Goal: Navigation & Orientation: Understand site structure

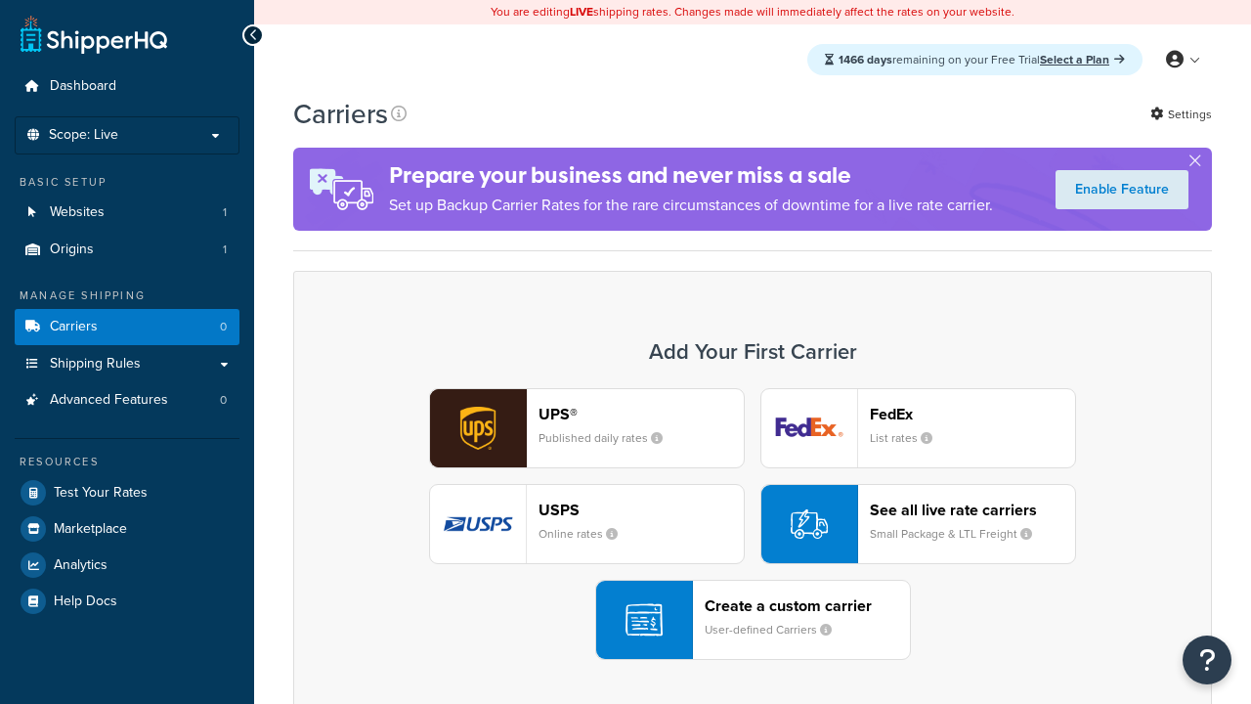
click at [973, 414] on header "FedEx" at bounding box center [972, 414] width 205 height 19
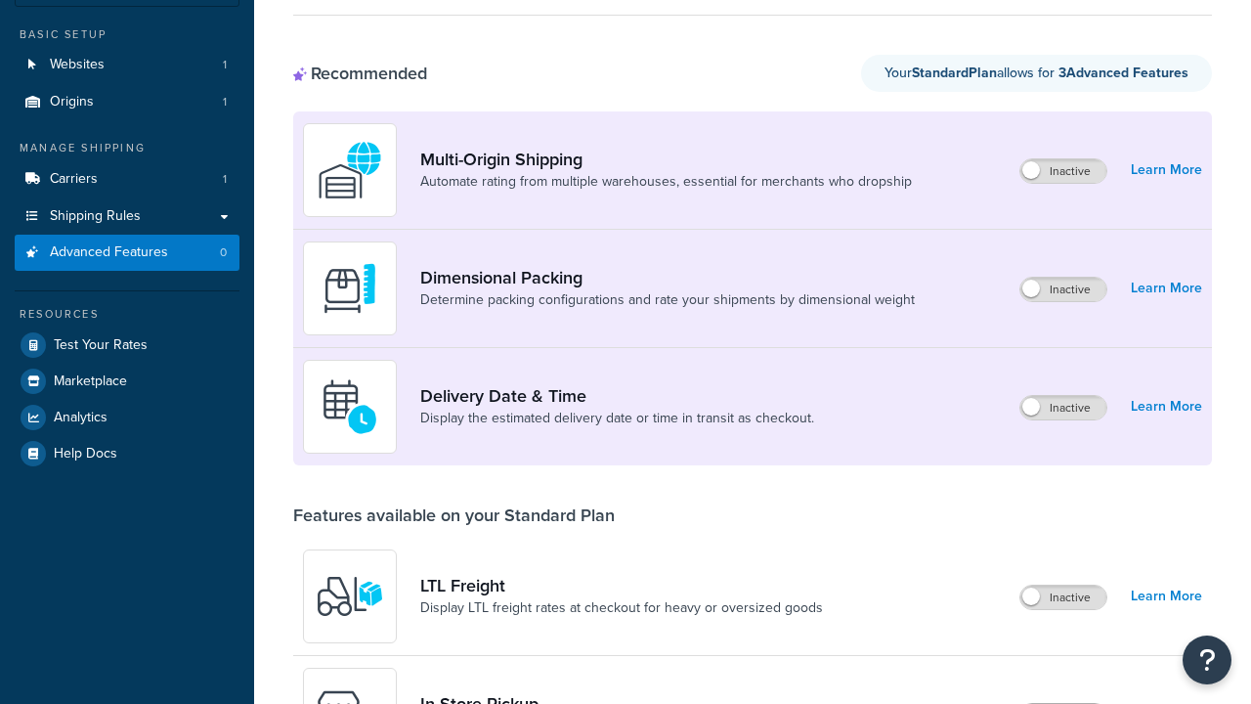
click at [1064, 703] on label "Inactive" at bounding box center [1063, 715] width 86 height 23
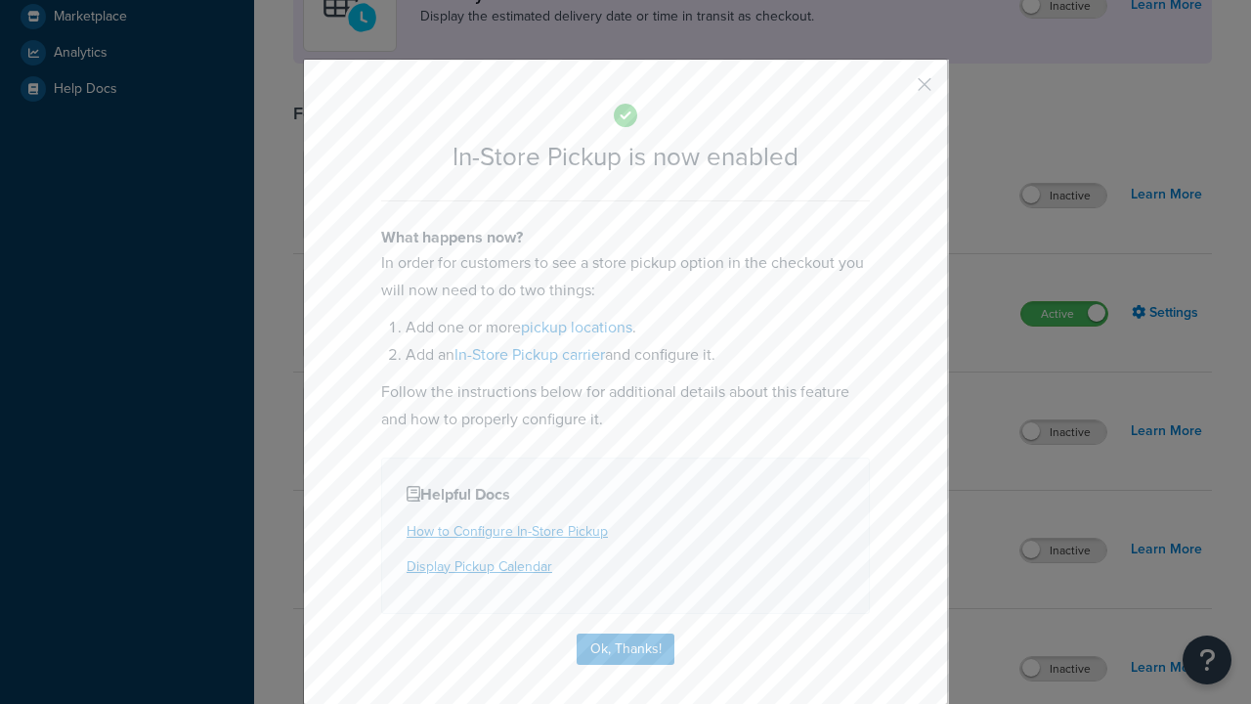
click at [895, 91] on button "button" at bounding box center [895, 91] width 5 height 5
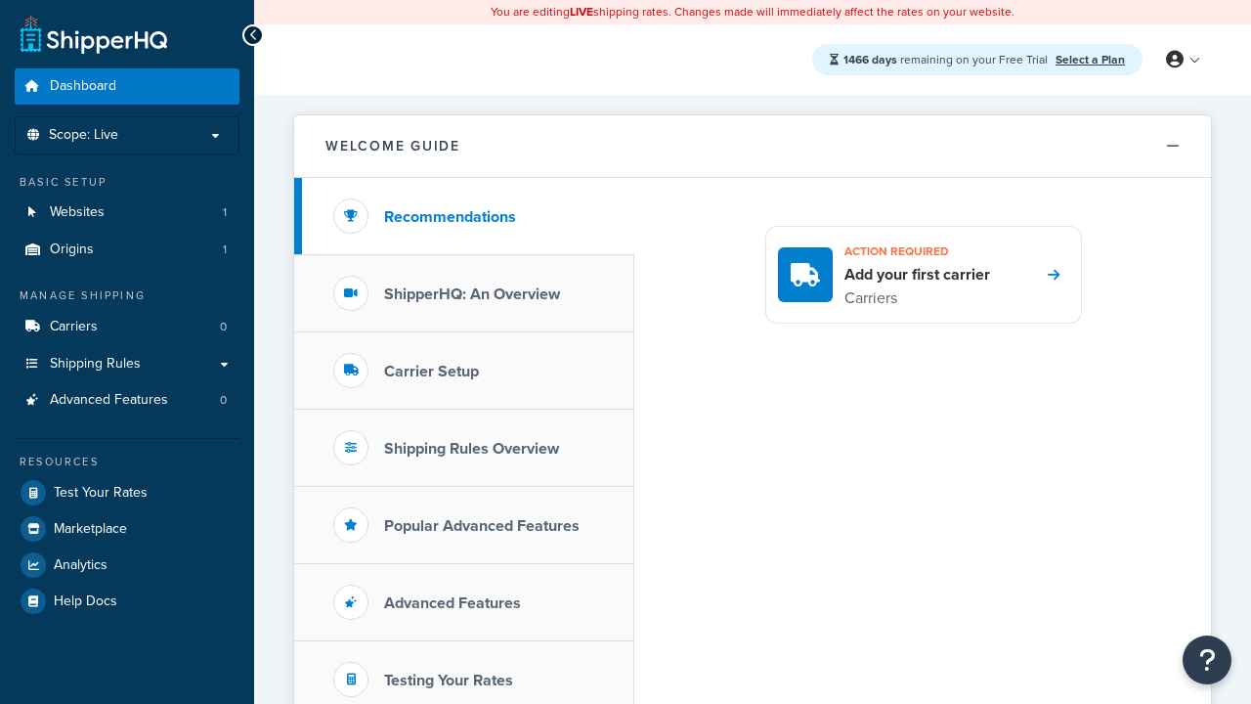
click at [1182, 60] on icon at bounding box center [1175, 60] width 18 height 18
click at [0, 0] on span "My Profile" at bounding box center [0, 0] width 0 height 0
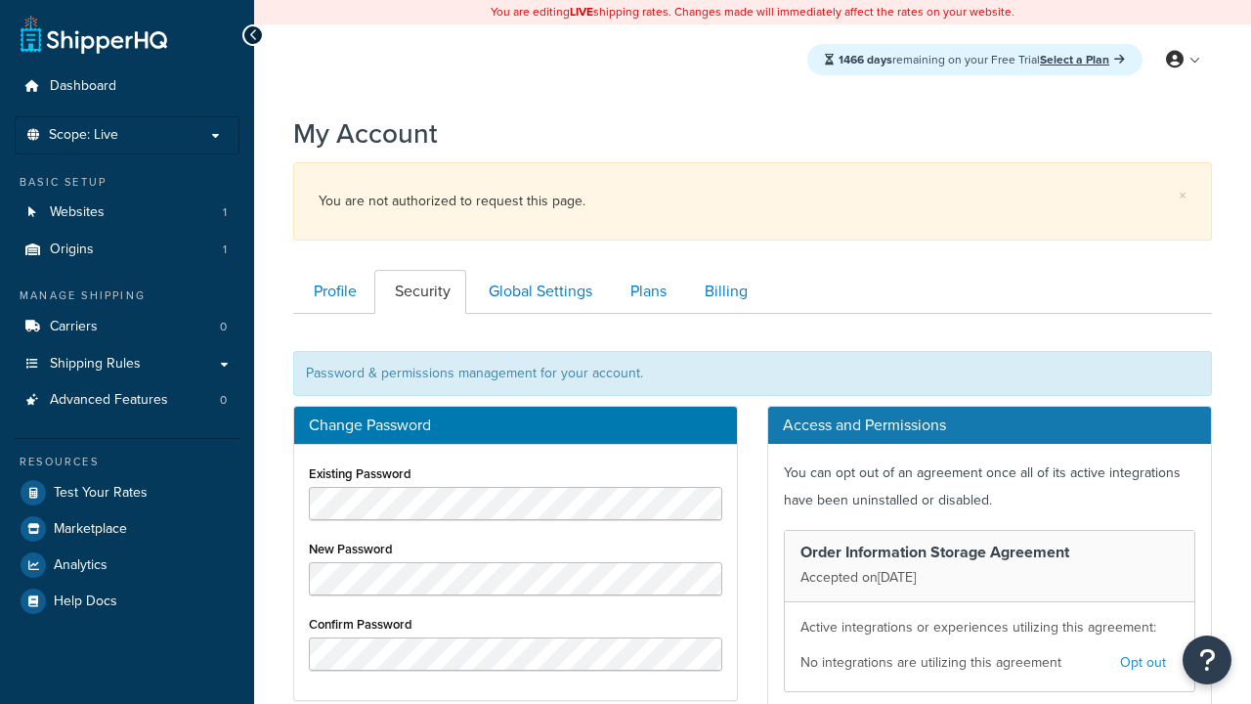
scroll to position [315, 0]
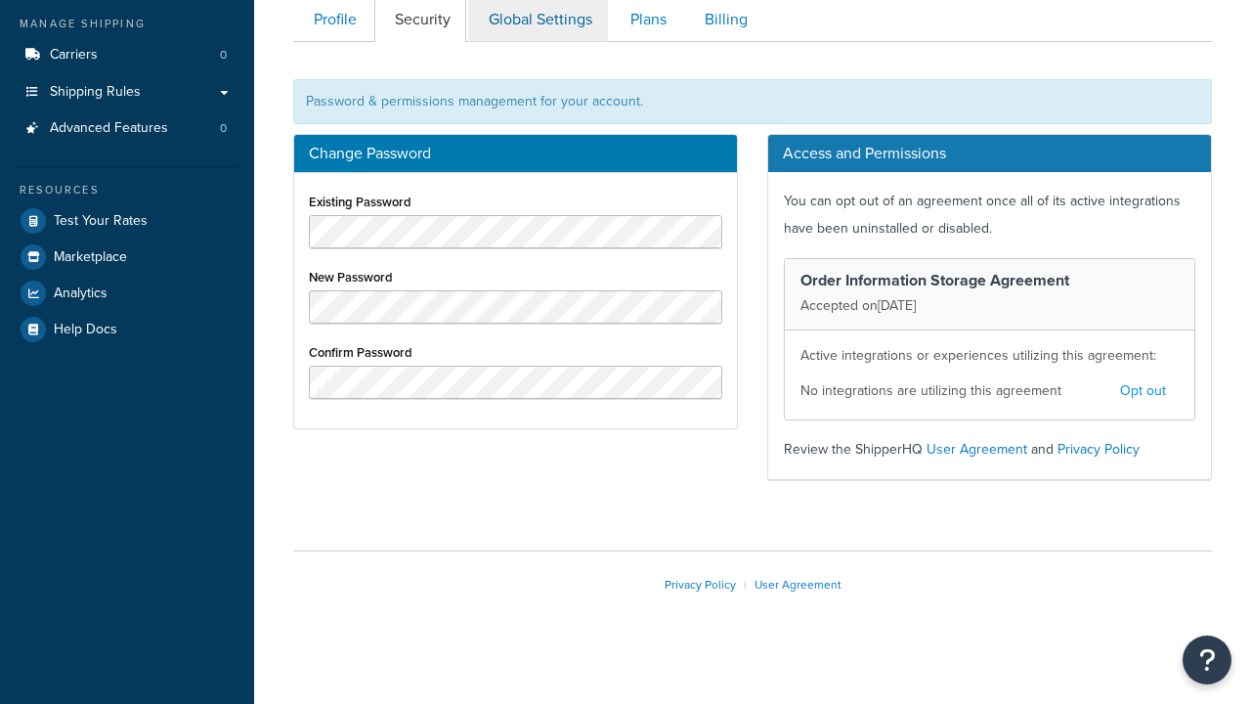
click at [538, 22] on link "Global Settings" at bounding box center [538, 20] width 140 height 44
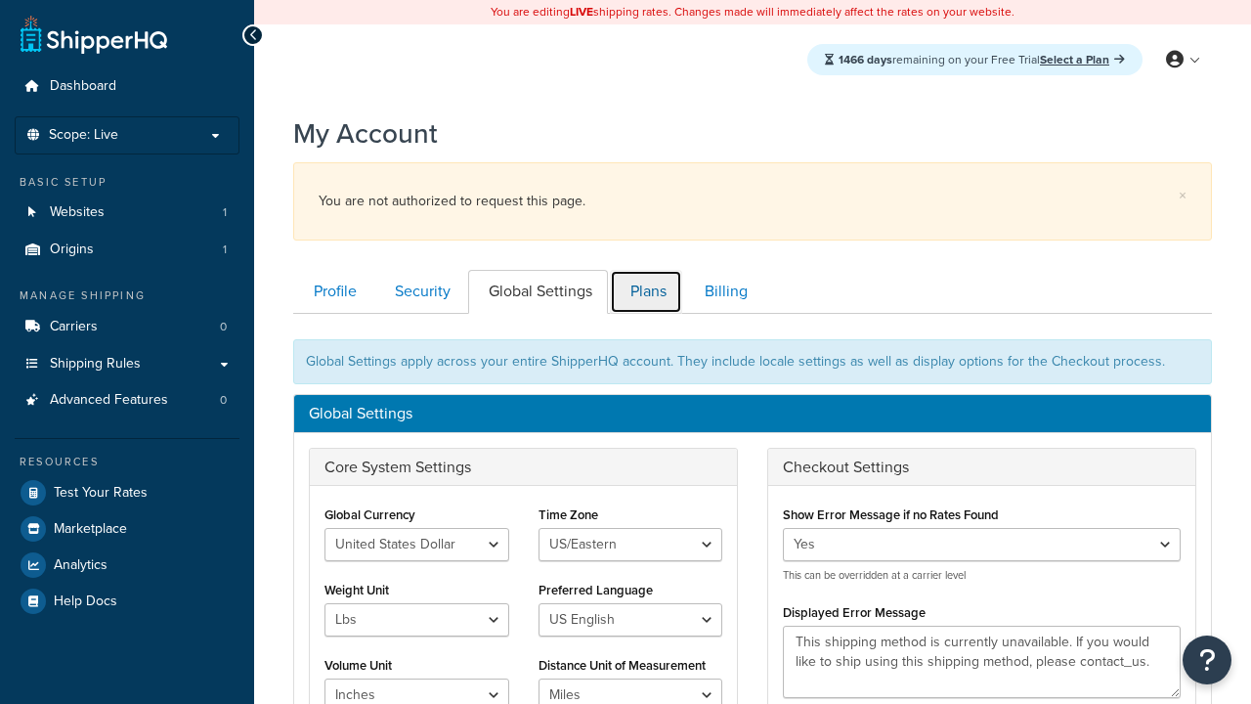
click at [646, 270] on link "Plans" at bounding box center [646, 292] width 72 height 44
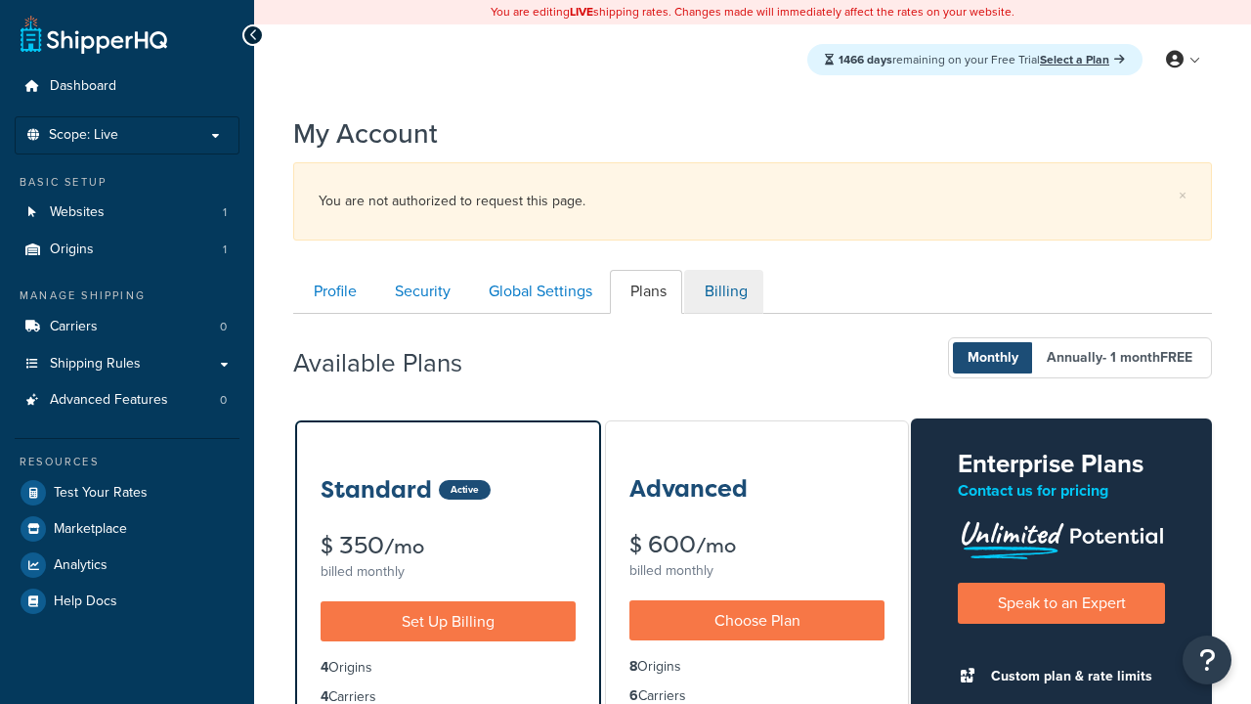
click at [723, 270] on link "Billing" at bounding box center [723, 292] width 79 height 44
